Goal: Task Accomplishment & Management: Use online tool/utility

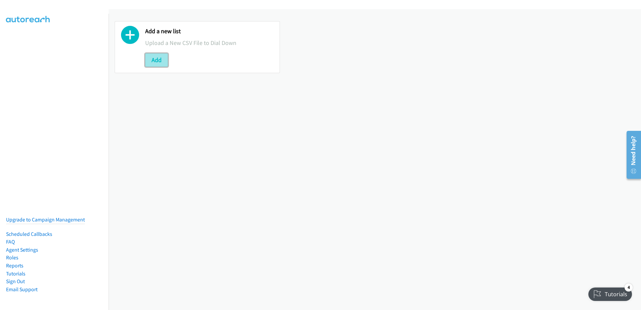
click at [160, 61] on button "Add" at bounding box center [156, 59] width 23 height 13
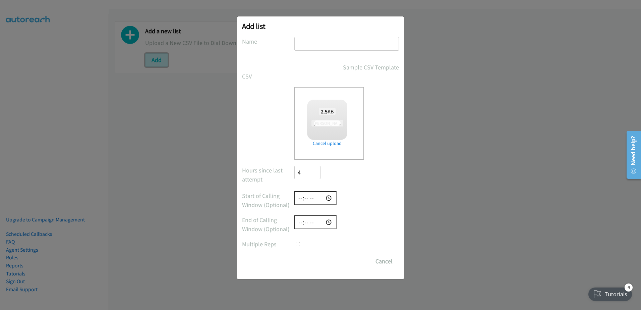
checkbox input "true"
click at [320, 44] on input "text" at bounding box center [346, 44] width 105 height 14
type input "09/05"
click at [294, 254] on input "Save List" at bounding box center [311, 260] width 35 height 13
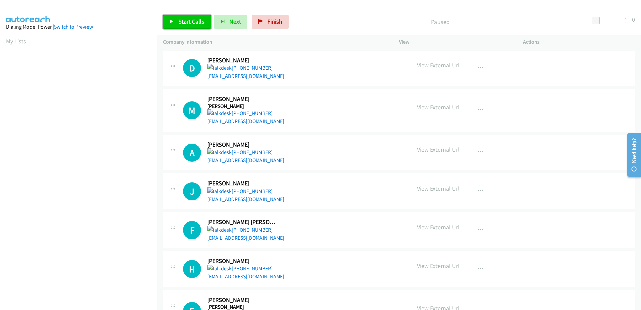
click at [184, 23] on span "Start Calls" at bounding box center [191, 22] width 26 height 8
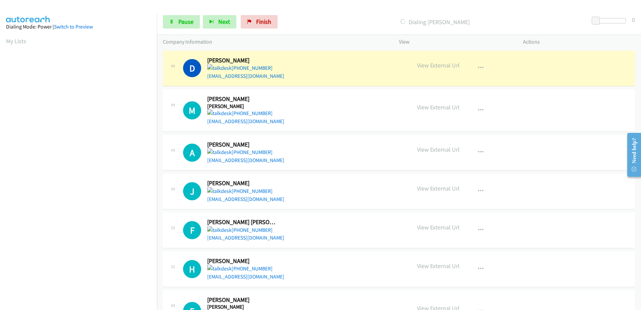
scroll to position [66, 0]
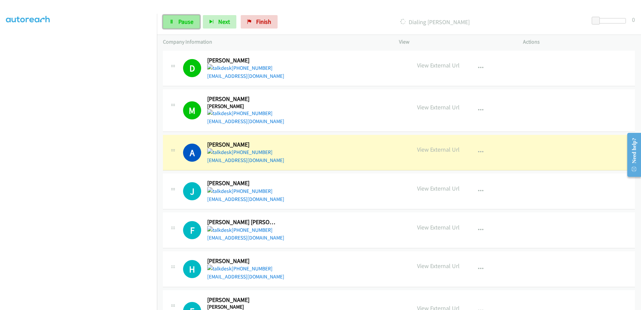
click at [180, 19] on span "Pause" at bounding box center [185, 22] width 15 height 8
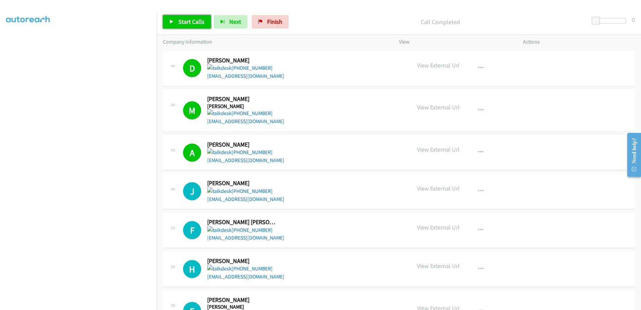
click at [187, 17] on link "Start Calls" at bounding box center [187, 21] width 48 height 13
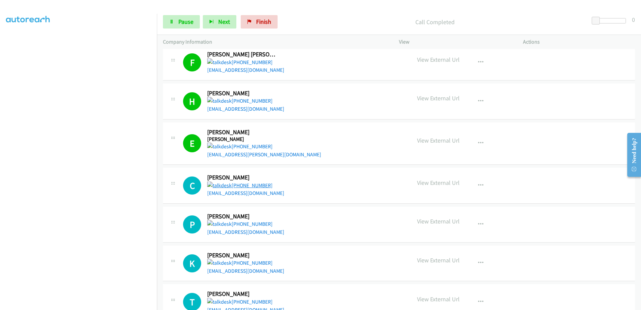
scroll to position [201, 0]
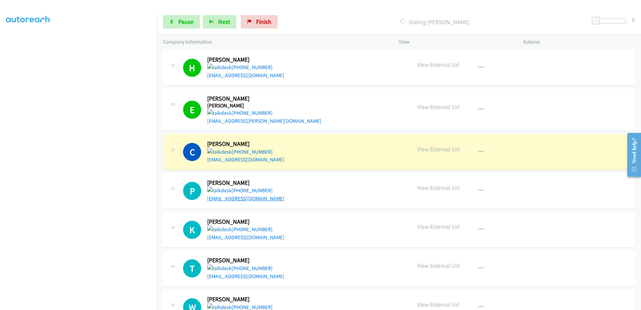
drag, startPoint x: 253, startPoint y: 202, endPoint x: 249, endPoint y: 198, distance: 5.7
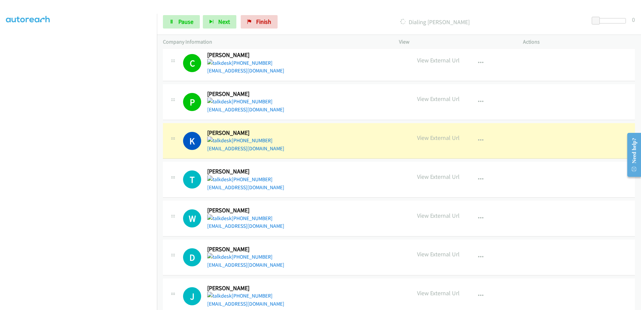
scroll to position [335, 0]
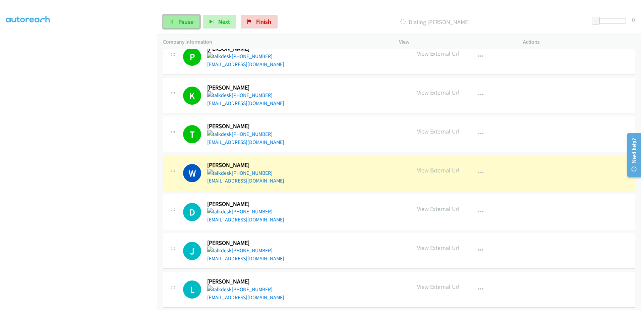
click at [183, 25] on span "Pause" at bounding box center [185, 22] width 15 height 8
